Goal: Find contact information: Find contact information

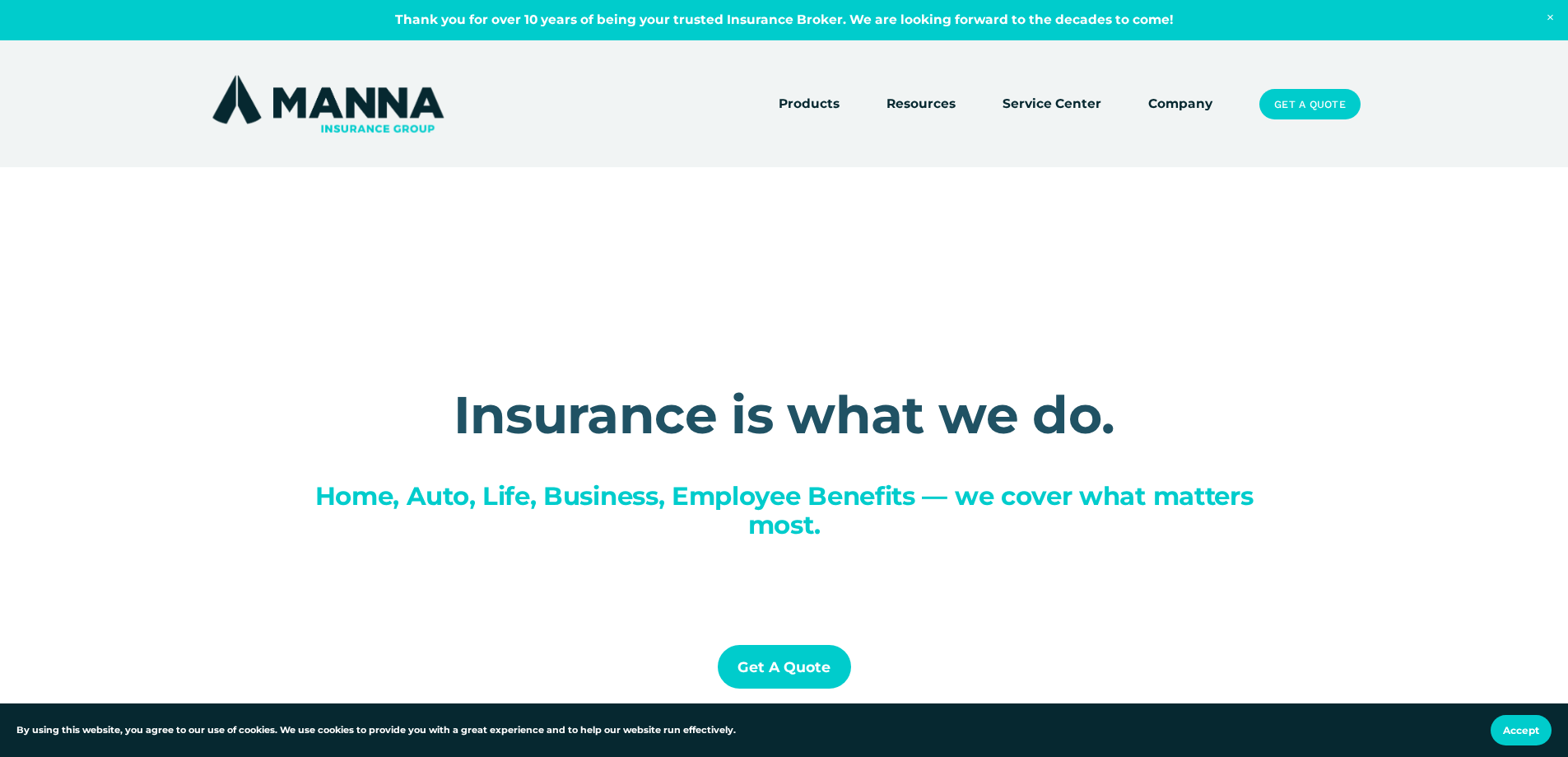
click at [1065, 103] on link "Service Center" at bounding box center [1052, 104] width 98 height 23
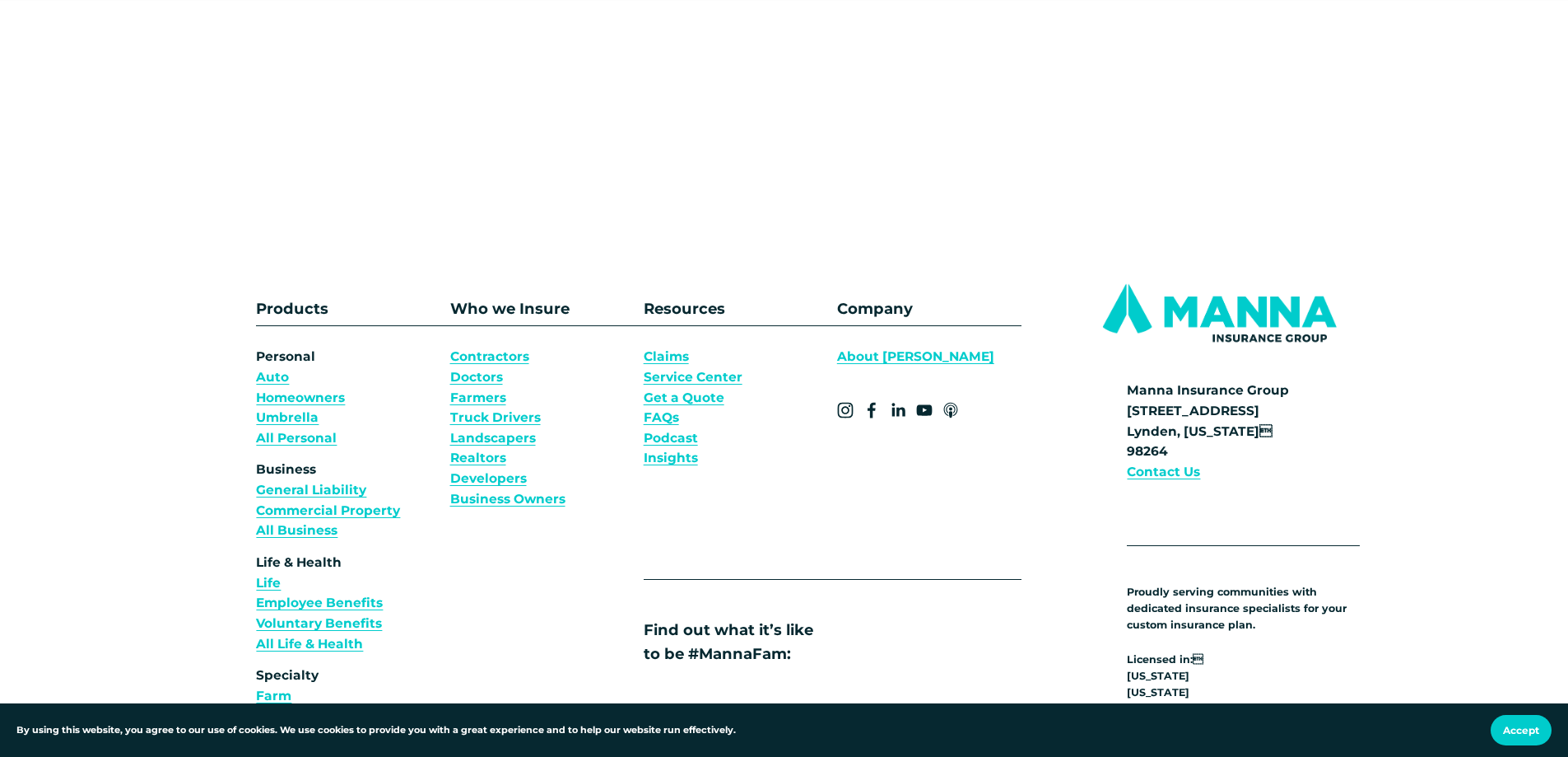
scroll to position [1208, 0]
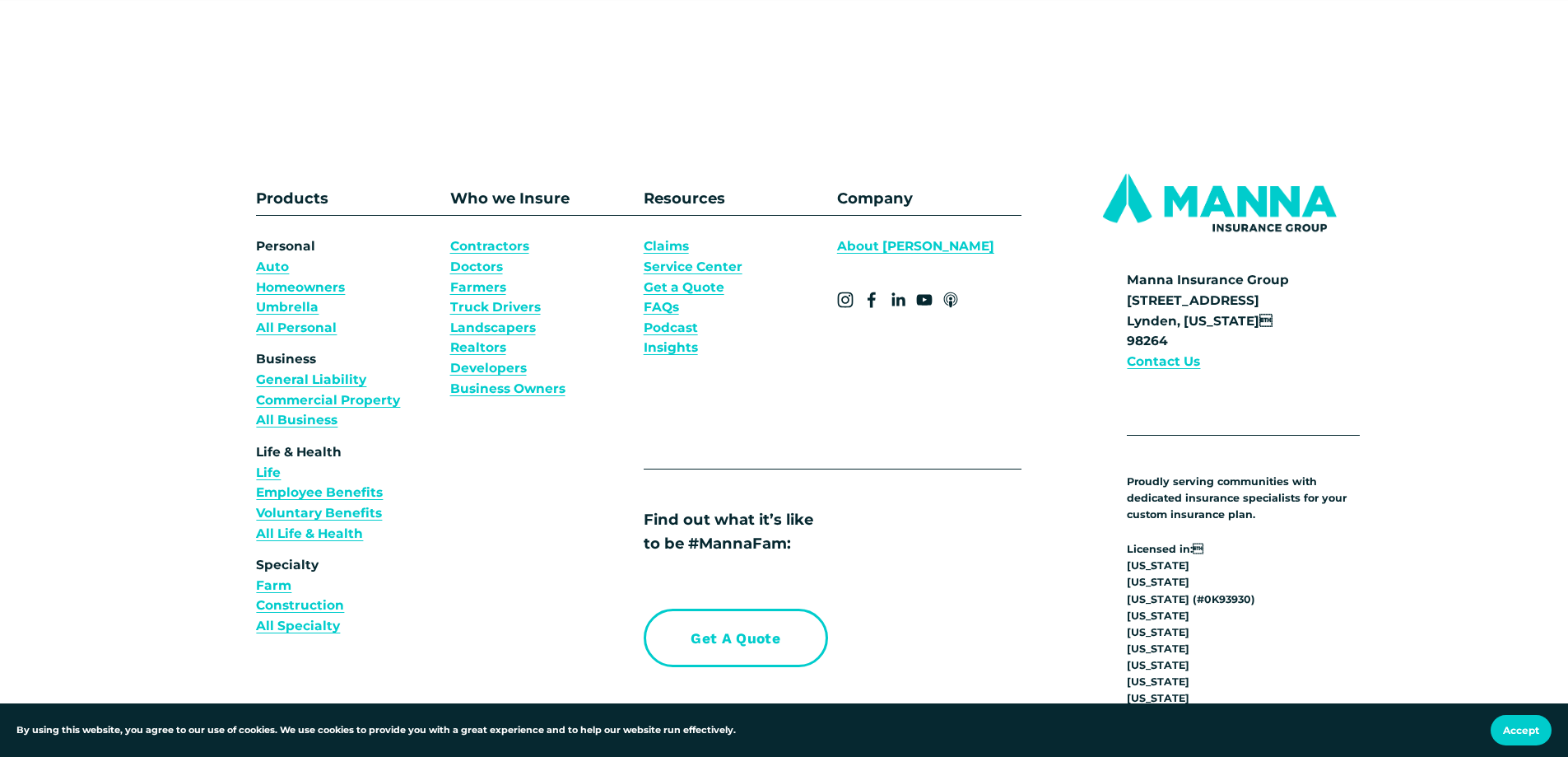
click at [308, 294] on link "Homeowners" at bounding box center [300, 288] width 89 height 20
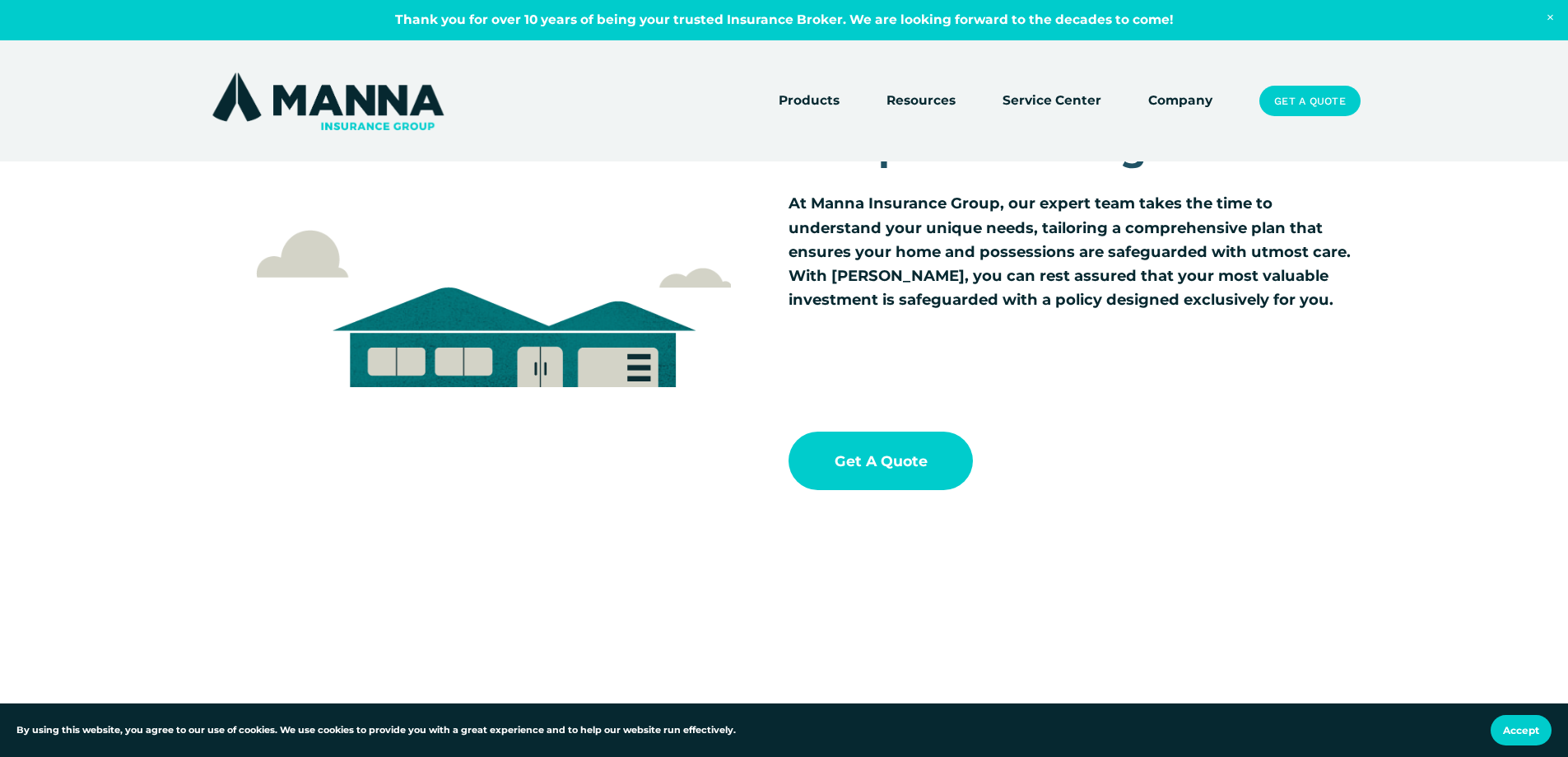
scroll to position [549, 0]
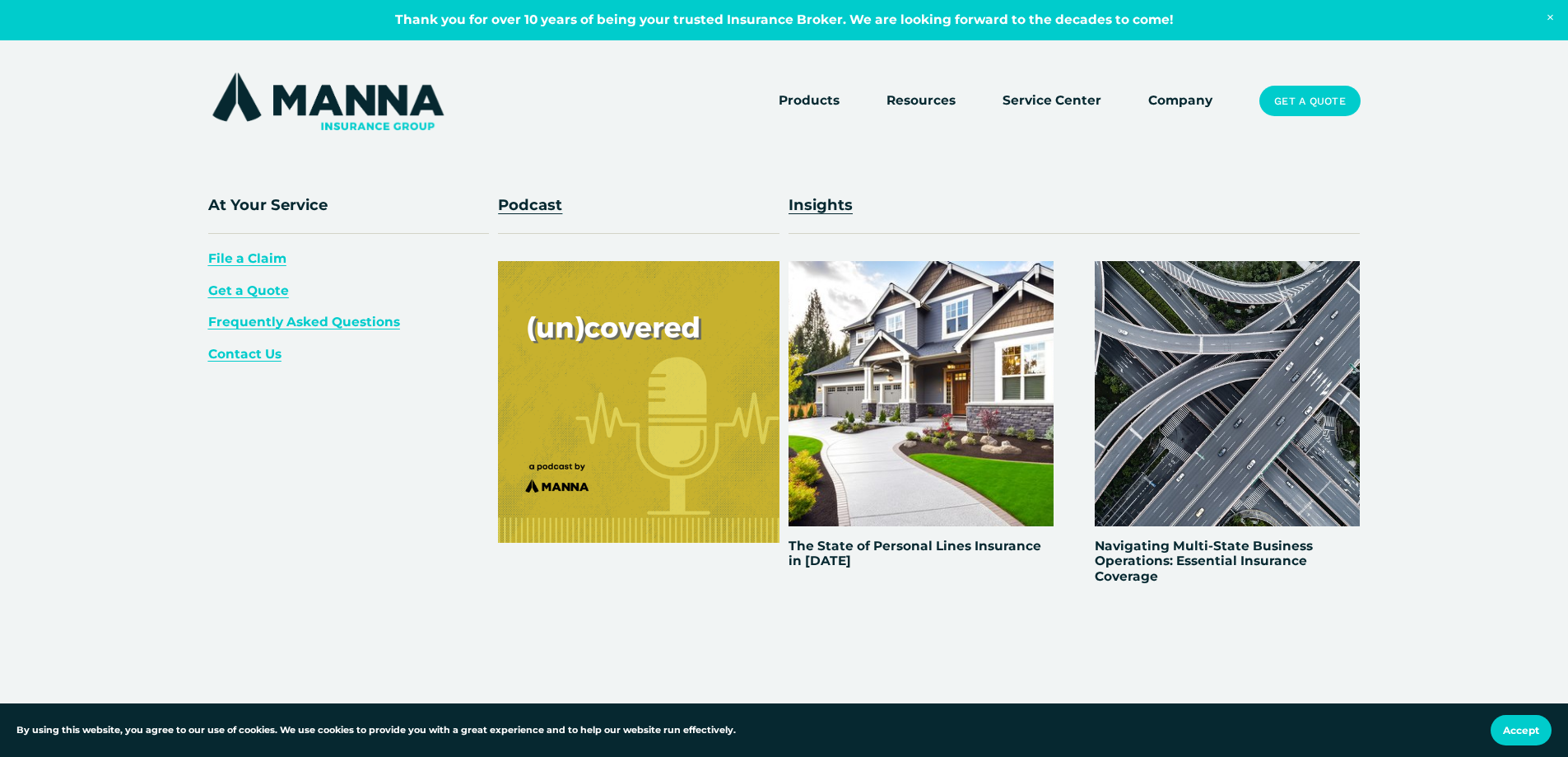
click at [944, 103] on span "Resources" at bounding box center [921, 101] width 70 height 20
click at [264, 357] on span "Contact Us" at bounding box center [244, 354] width 73 height 15
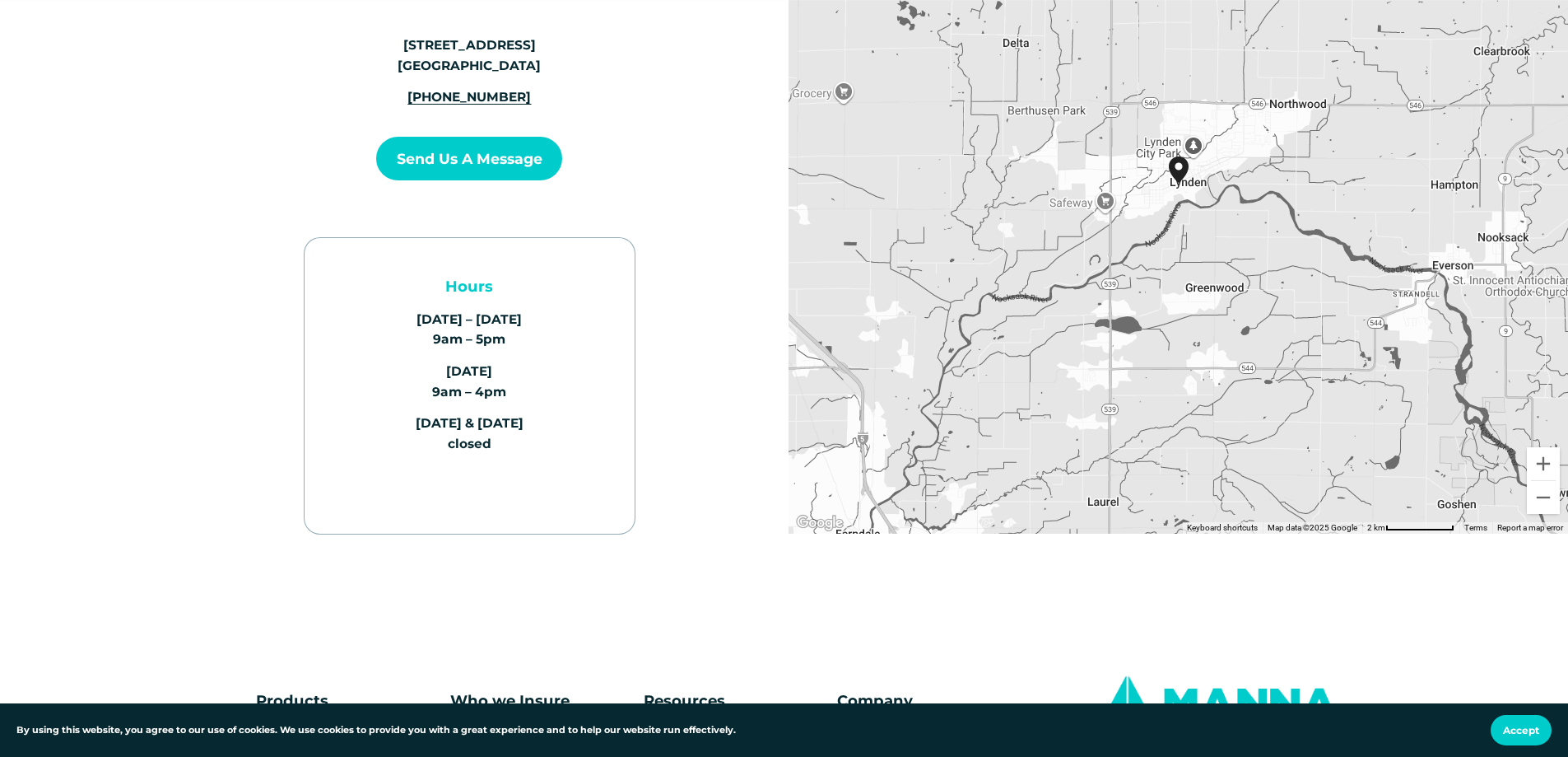
scroll to position [659, 0]
